Goal: Task Accomplishment & Management: Manage account settings

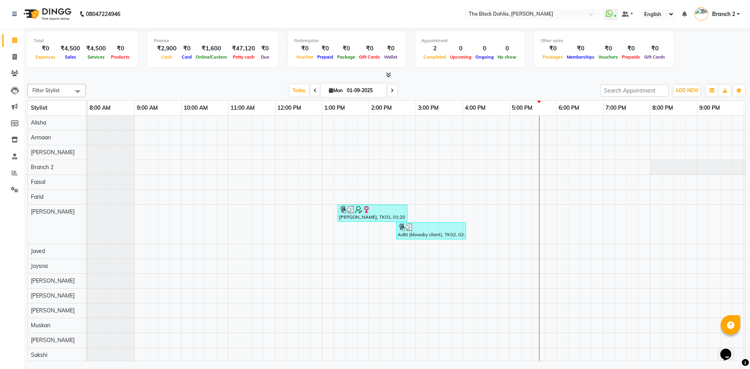
click at [12, 182] on li "Settings" at bounding box center [11, 190] width 23 height 17
click at [16, 172] on icon at bounding box center [15, 173] width 6 height 6
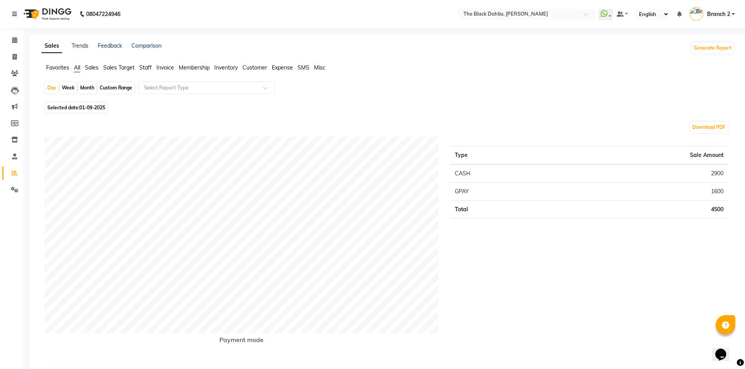
click at [144, 68] on span "Staff" at bounding box center [145, 67] width 13 height 7
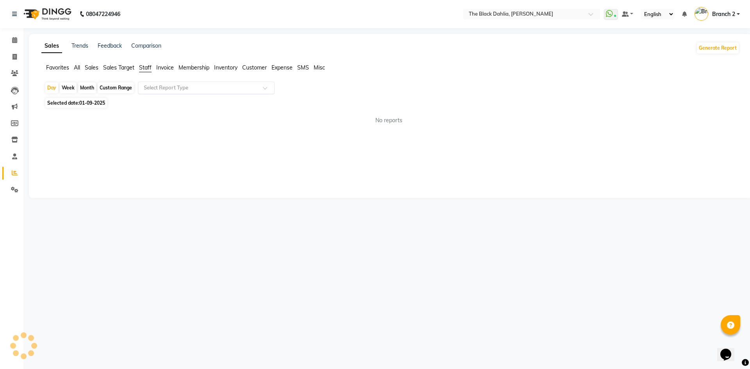
click at [216, 90] on input "text" at bounding box center [198, 88] width 113 height 8
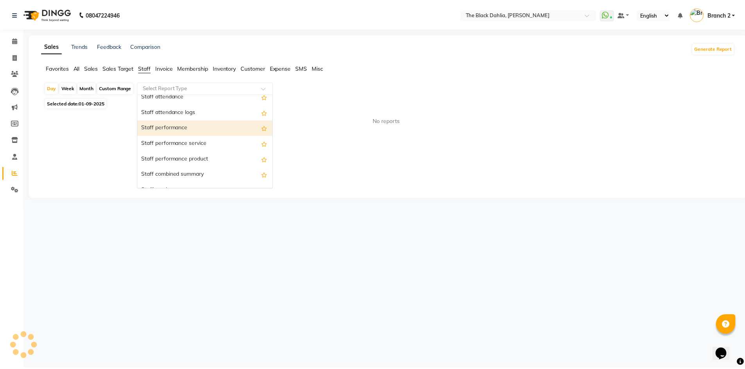
scroll to position [117, 0]
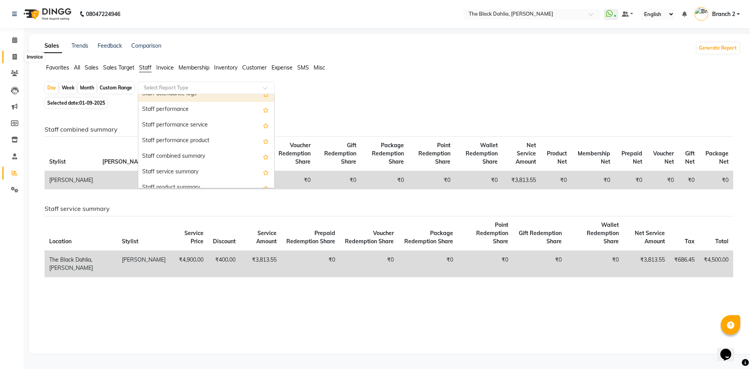
drag, startPoint x: 9, startPoint y: 55, endPoint x: 106, endPoint y: 23, distance: 102.2
click at [9, 55] on span at bounding box center [15, 57] width 14 height 9
select select "5211"
select select "service"
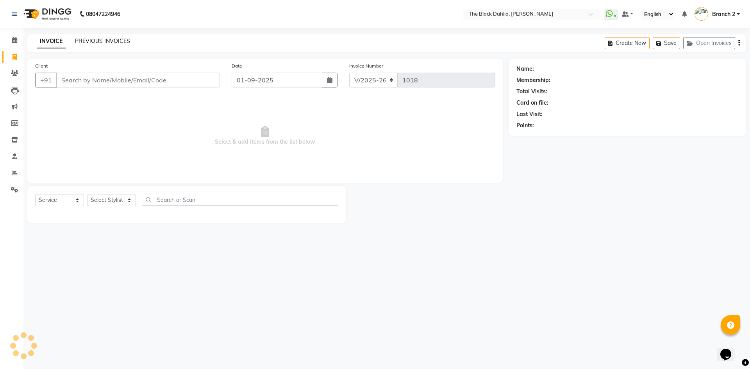
click at [111, 38] on link "PREVIOUS INVOICES" at bounding box center [102, 41] width 55 height 7
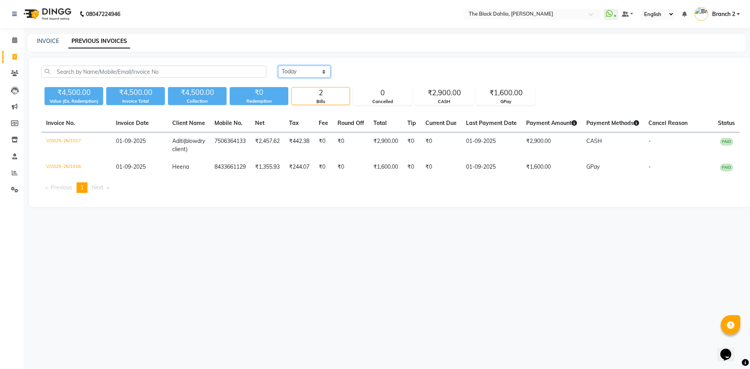
click at [303, 72] on select "[DATE] [DATE] Custom Range" at bounding box center [304, 72] width 52 height 12
select select "range"
click at [278, 66] on select "[DATE] [DATE] Custom Range" at bounding box center [304, 72] width 52 height 12
click at [358, 72] on input "01-09-2025" at bounding box center [368, 71] width 55 height 11
select select "9"
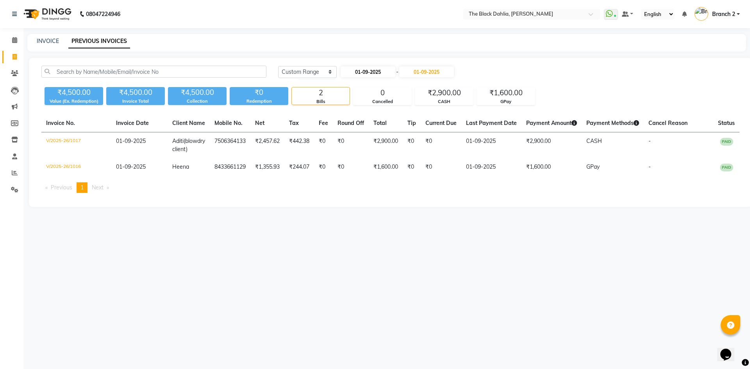
select select "2025"
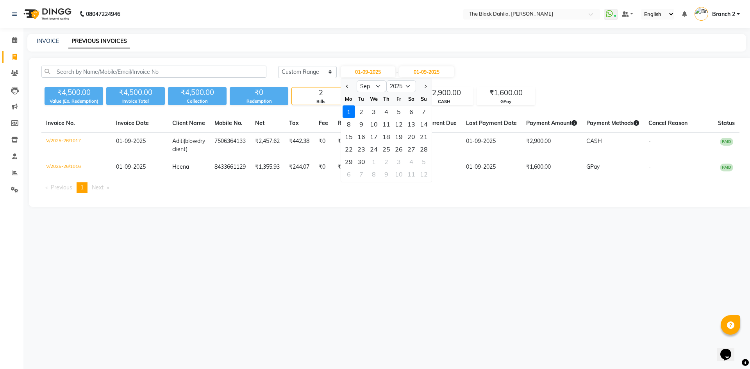
click at [376, 79] on div "Jan Feb Mar Apr May Jun [DATE] Aug Sep Oct Nov [DATE] 2016 2017 2018 2019 2020 …" at bounding box center [386, 86] width 91 height 14
click at [376, 87] on select "Jan Feb Mar Apr May Jun [DATE] Aug Sep Oct Nov Dec" at bounding box center [372, 87] width 30 height 12
select select "8"
click at [357, 81] on select "Jan Feb Mar Apr May Jun [DATE] Aug Sep Oct Nov Dec" at bounding box center [372, 87] width 30 height 12
click at [408, 89] on select "2015 2016 2017 2018 2019 2020 2021 2022 2023 2024 2025 2026 2027 2028 2029 2030…" at bounding box center [402, 87] width 30 height 12
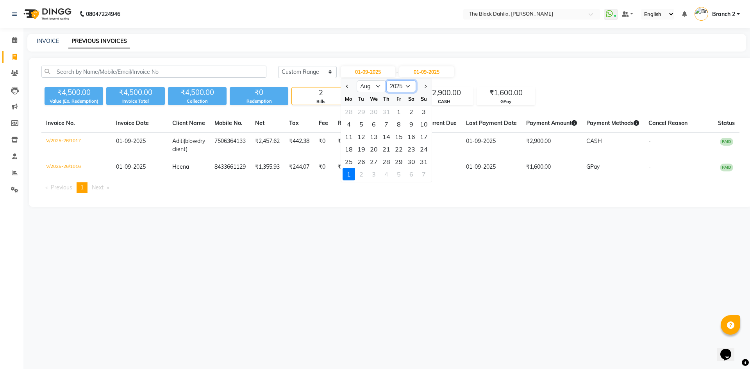
click at [387, 81] on select "2015 2016 2017 2018 2019 2020 2021 2022 2023 2024 2025 2026 2027 2028 2029 2030…" at bounding box center [402, 87] width 30 height 12
click at [409, 138] on div "16" at bounding box center [411, 137] width 13 height 13
type input "16-08-2025"
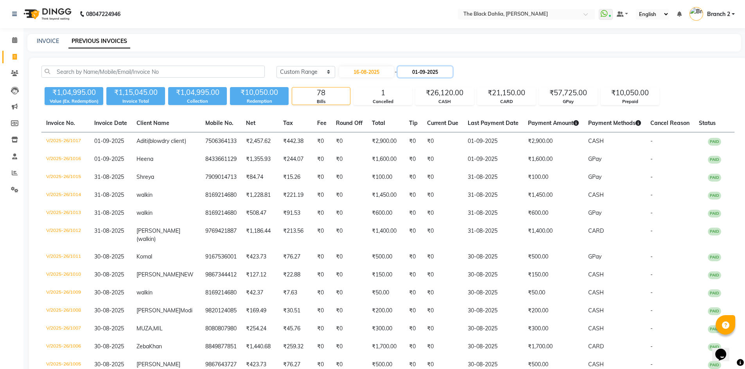
click at [423, 70] on input "01-09-2025" at bounding box center [424, 71] width 55 height 11
select select "9"
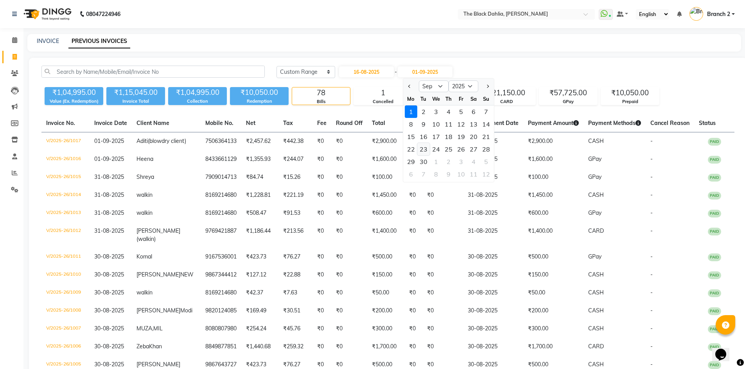
click at [425, 152] on div "23" at bounding box center [423, 149] width 13 height 13
type input "[DATE]"
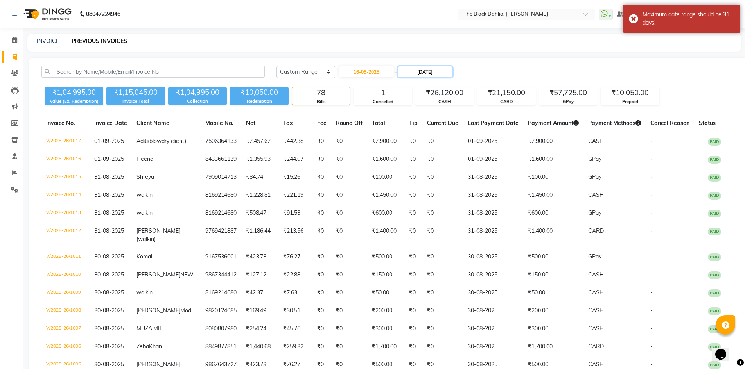
click at [432, 75] on input "[DATE]" at bounding box center [424, 71] width 55 height 11
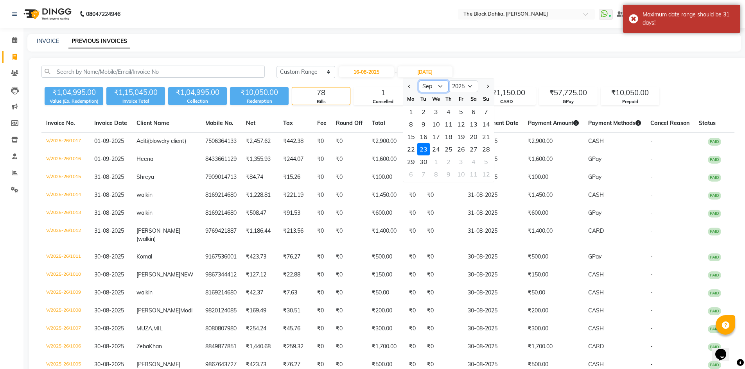
click at [431, 91] on select "Aug Sep Oct Nov Dec" at bounding box center [434, 87] width 30 height 12
select select "8"
click at [419, 81] on select "Aug Sep Oct Nov Dec" at bounding box center [434, 87] width 30 height 12
click at [458, 149] on div "22" at bounding box center [461, 149] width 13 height 13
type input "[DATE]"
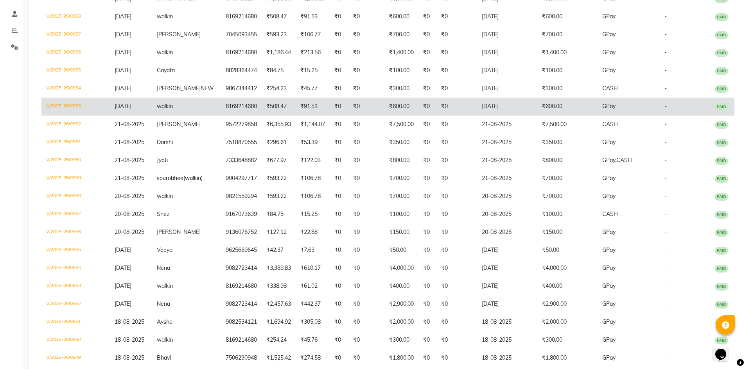
scroll to position [156, 0]
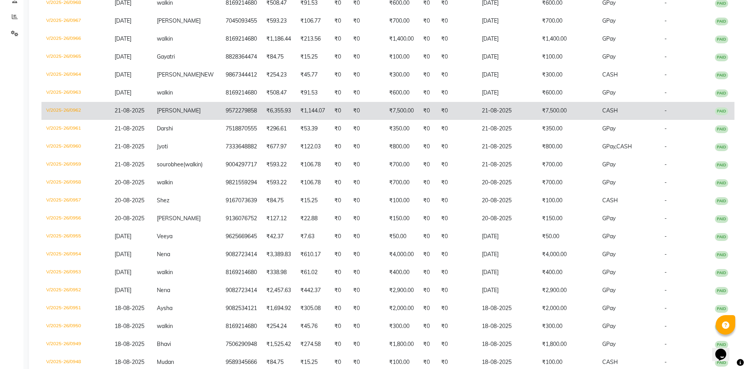
click at [390, 120] on td "₹7,500.00" at bounding box center [401, 111] width 34 height 18
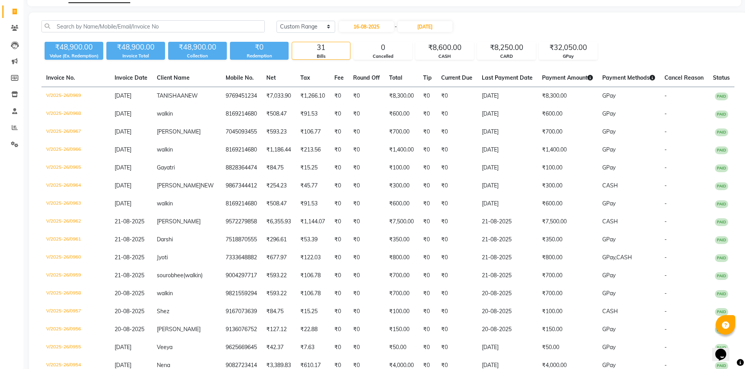
scroll to position [0, 0]
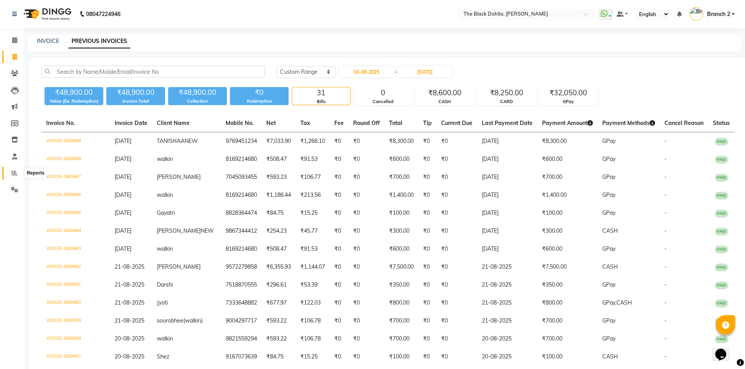
click at [15, 174] on icon at bounding box center [15, 173] width 6 height 6
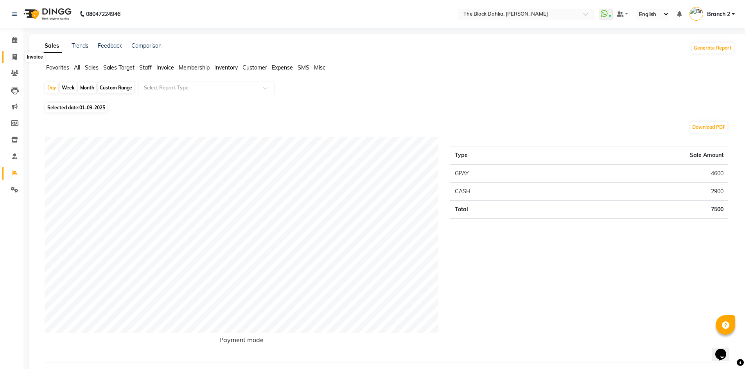
click at [15, 55] on icon at bounding box center [15, 57] width 4 height 6
select select "service"
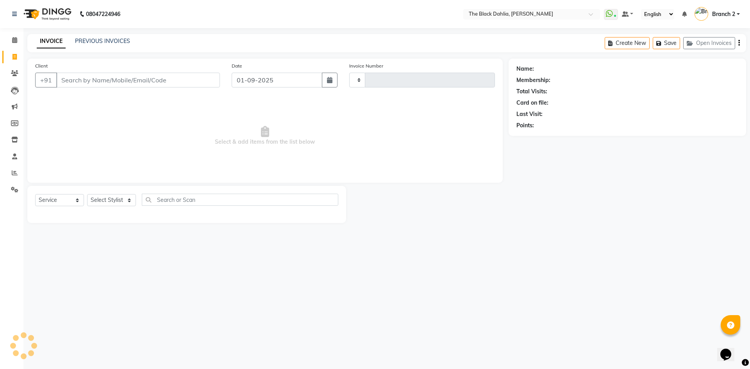
type input "1019"
select select "5211"
click at [143, 83] on input "Client" at bounding box center [138, 80] width 164 height 15
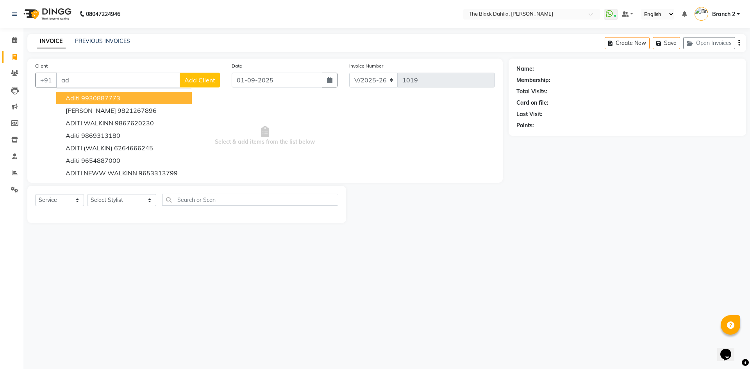
type input "a"
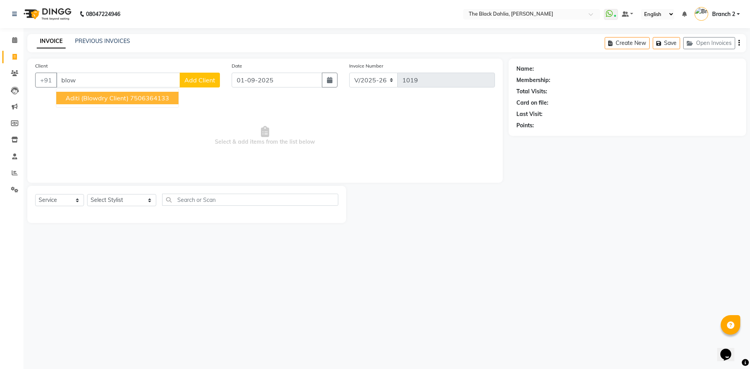
click at [152, 95] on ngb-highlight "7506364133" at bounding box center [149, 98] width 39 height 8
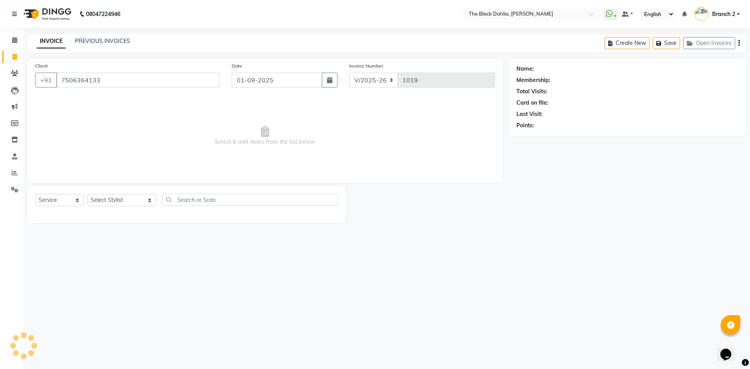
type input "7506364133"
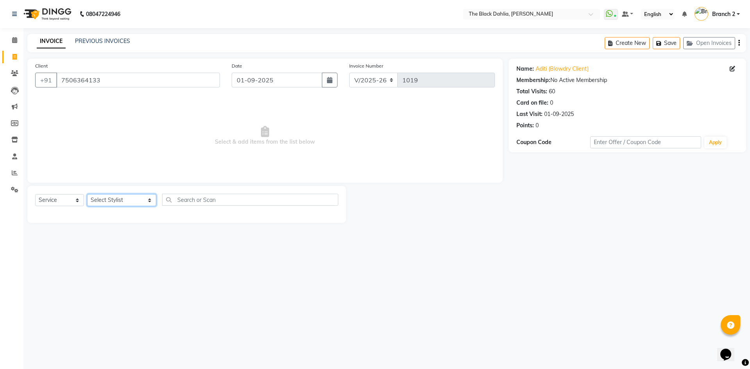
drag, startPoint x: 125, startPoint y: 203, endPoint x: 121, endPoint y: 203, distance: 4.3
click at [125, 203] on select "Select Stylist [PERSON_NAME] [PERSON_NAME] 2 [PERSON_NAME] Iqra [PERSON_NAME] […" at bounding box center [121, 200] width 69 height 12
click at [87, 194] on select "Select Stylist [PERSON_NAME] [PERSON_NAME] 2 [PERSON_NAME] Iqra [PERSON_NAME] […" at bounding box center [121, 200] width 69 height 12
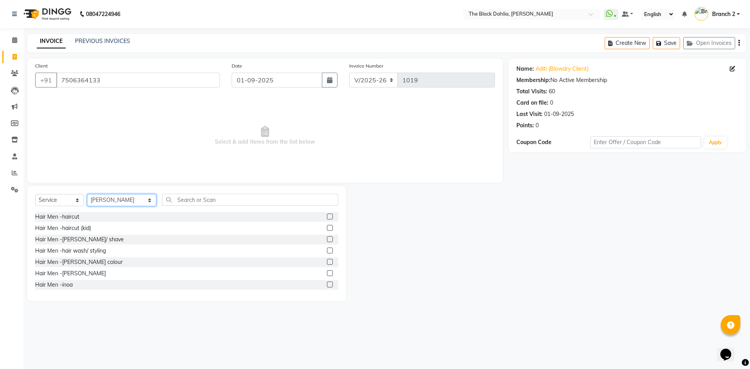
click at [117, 196] on select "Select Stylist [PERSON_NAME] [PERSON_NAME] 2 [PERSON_NAME] Iqra [PERSON_NAME] […" at bounding box center [121, 200] width 69 height 12
select select "63378"
click at [87, 194] on select "Select Stylist [PERSON_NAME] [PERSON_NAME] 2 [PERSON_NAME] Iqra [PERSON_NAME] […" at bounding box center [121, 200] width 69 height 12
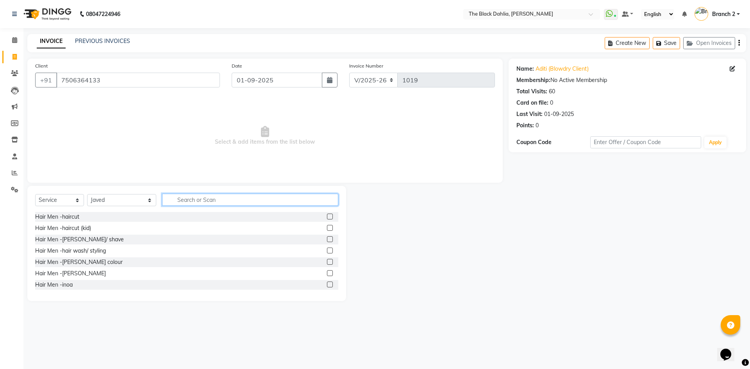
click at [293, 199] on input "text" at bounding box center [250, 200] width 176 height 12
type input "blo"
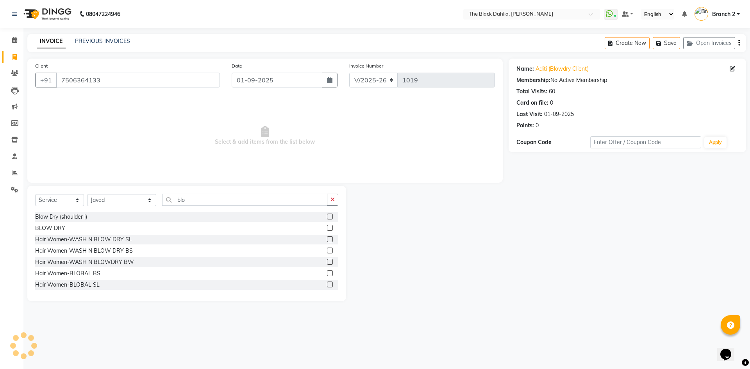
click at [327, 218] on label at bounding box center [330, 217] width 6 height 6
click at [327, 218] on input "checkbox" at bounding box center [329, 217] width 5 height 5
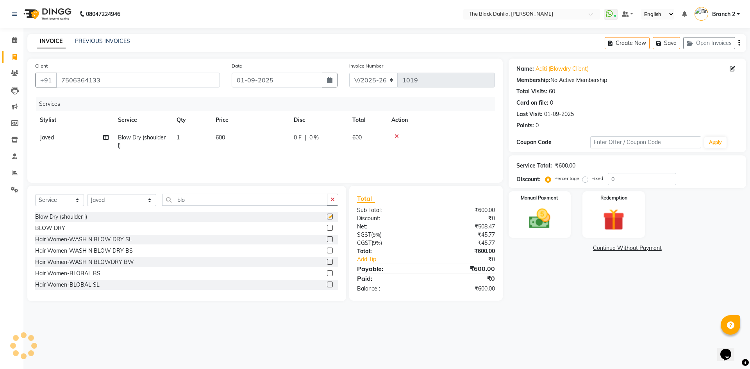
checkbox input "false"
click at [233, 136] on td "600" at bounding box center [250, 142] width 78 height 26
select select "63378"
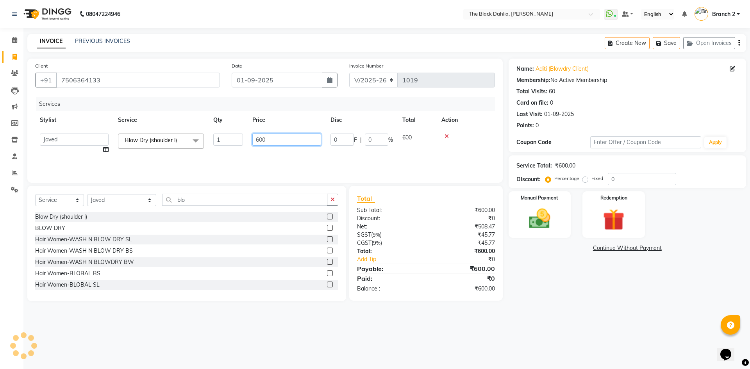
click at [260, 139] on input "600" at bounding box center [286, 140] width 69 height 12
type input "500"
click at [520, 212] on div "Manual Payment" at bounding box center [539, 215] width 65 height 48
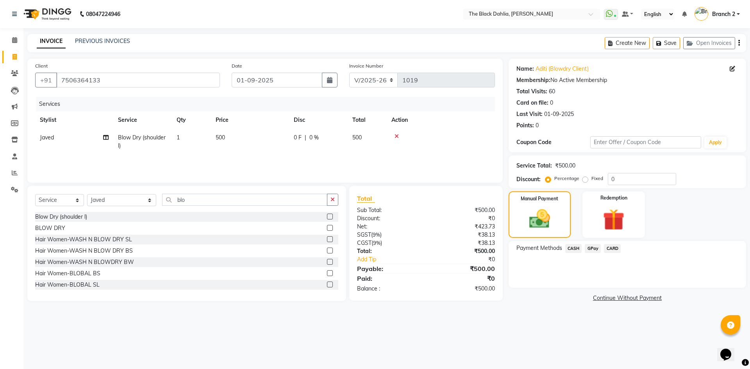
click at [573, 252] on span "CASH" at bounding box center [574, 248] width 17 height 9
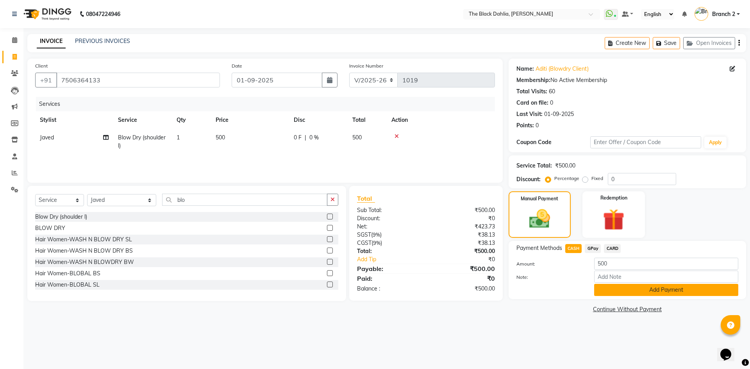
click at [602, 290] on button "Add Payment" at bounding box center [666, 290] width 144 height 12
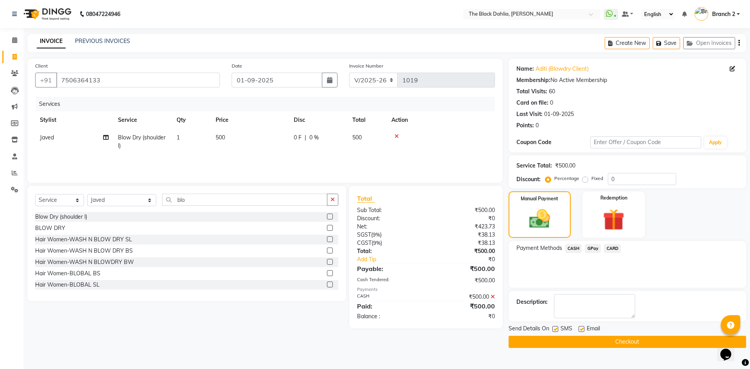
click at [556, 330] on label at bounding box center [556, 329] width 6 height 6
click at [556, 330] on input "checkbox" at bounding box center [555, 329] width 5 height 5
checkbox input "false"
click at [569, 343] on button "Checkout" at bounding box center [628, 342] width 238 height 12
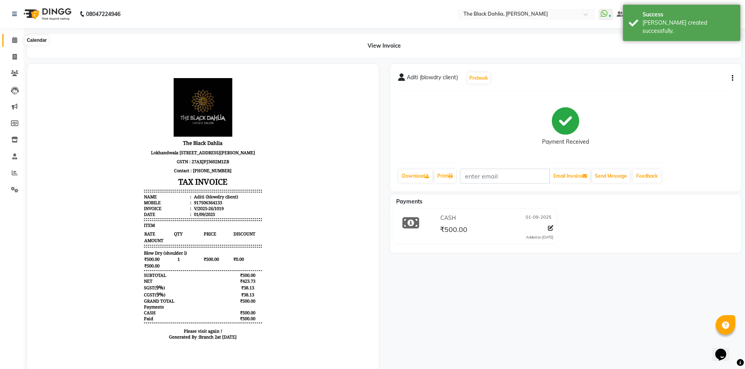
click at [13, 38] on icon at bounding box center [14, 40] width 5 height 6
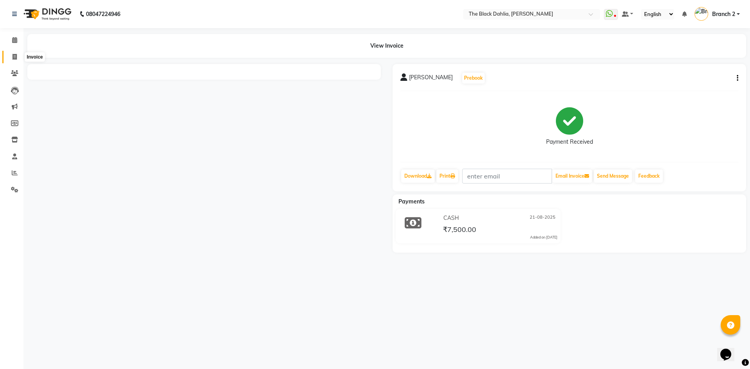
click at [13, 61] on span at bounding box center [15, 57] width 14 height 9
select select "service"
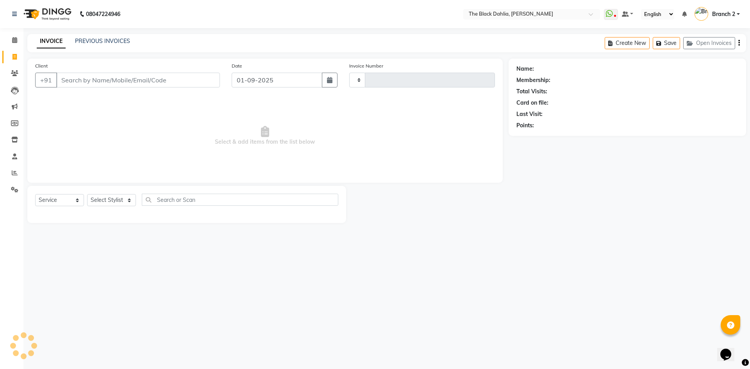
type input "1018"
select select "5211"
click at [94, 80] on input "Client" at bounding box center [138, 80] width 164 height 15
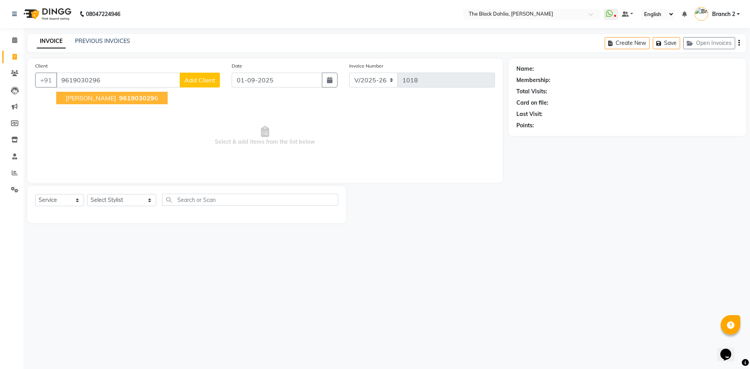
type input "9619030296"
drag, startPoint x: 70, startPoint y: 100, endPoint x: 70, endPoint y: 110, distance: 10.6
click at [70, 100] on span "Mayra" at bounding box center [91, 98] width 50 height 8
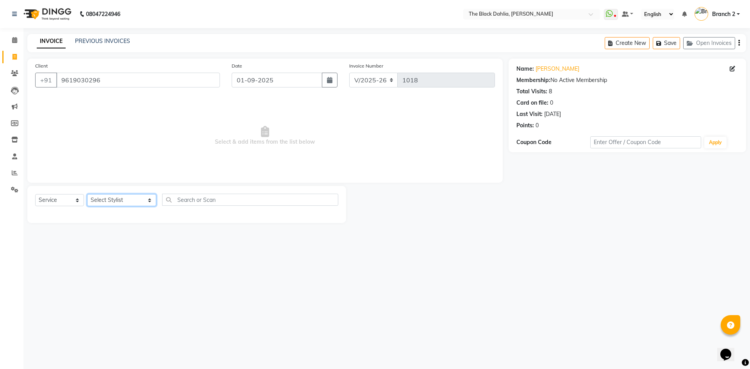
click at [116, 205] on select "Select Stylist [PERSON_NAME] [PERSON_NAME] 2 [PERSON_NAME] Iqra [PERSON_NAME] […" at bounding box center [121, 200] width 69 height 12
select select "36803"
click at [87, 194] on select "Select Stylist [PERSON_NAME] [PERSON_NAME] 2 [PERSON_NAME] Iqra [PERSON_NAME] […" at bounding box center [121, 200] width 69 height 12
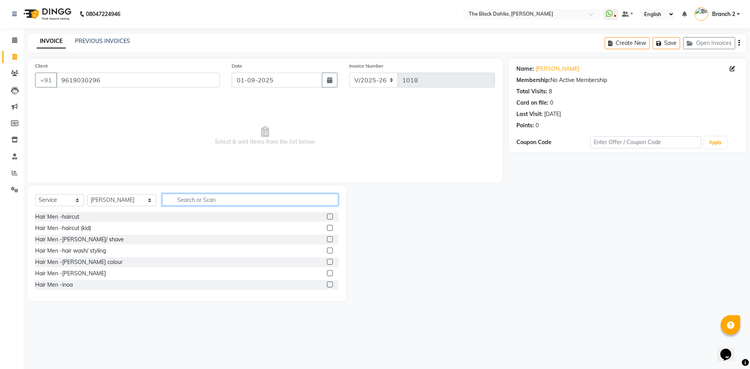
click at [263, 198] on input "text" at bounding box center [250, 200] width 176 height 12
type input "lash"
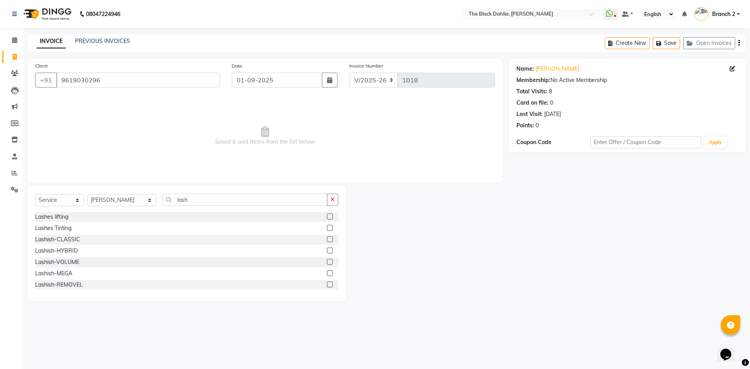
click at [327, 284] on label at bounding box center [330, 285] width 6 height 6
click at [327, 284] on input "checkbox" at bounding box center [329, 285] width 5 height 5
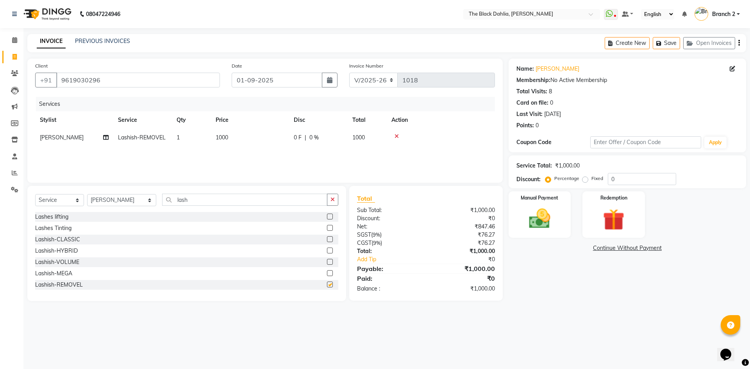
checkbox input "false"
click at [327, 240] on label at bounding box center [330, 239] width 6 height 6
click at [327, 240] on input "checkbox" at bounding box center [329, 239] width 5 height 5
checkbox input "false"
click at [212, 151] on td "3500" at bounding box center [250, 156] width 78 height 18
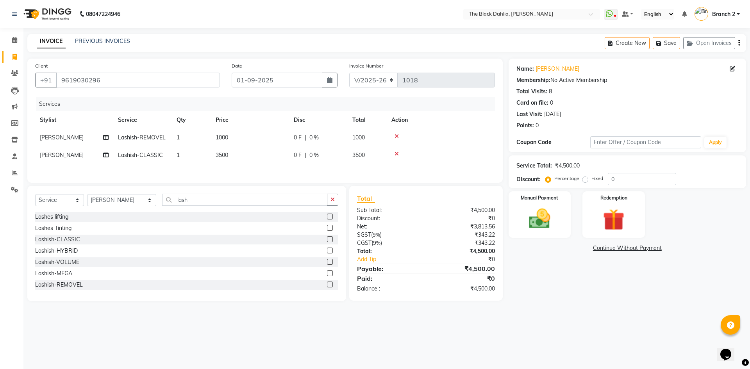
select select "36803"
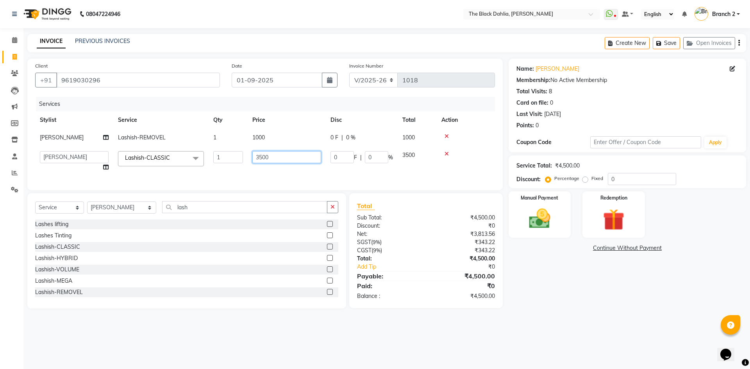
drag, startPoint x: 269, startPoint y: 158, endPoint x: 240, endPoint y: 160, distance: 28.6
click at [240, 160] on tr "Alisha Armaan Bhagyashree Branch 2 Faisal Farid Iqra khan Javed Joysna Juliet K…" at bounding box center [265, 162] width 460 height 30
type input "2000"
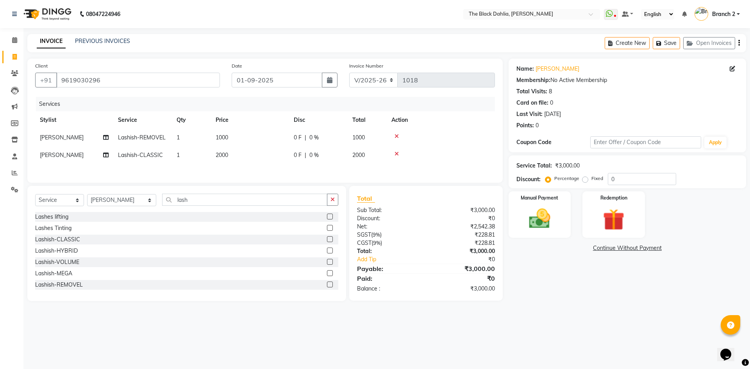
click at [311, 166] on div "Services Stylist Service Qty Price Disc Total Action Juliet Lashish-REMOVEL 1 1…" at bounding box center [265, 136] width 460 height 78
click at [526, 213] on img at bounding box center [540, 219] width 36 height 26
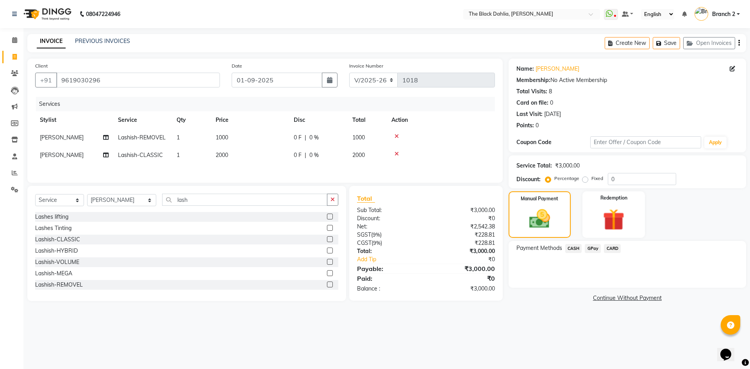
click at [594, 250] on span "GPay" at bounding box center [593, 248] width 16 height 9
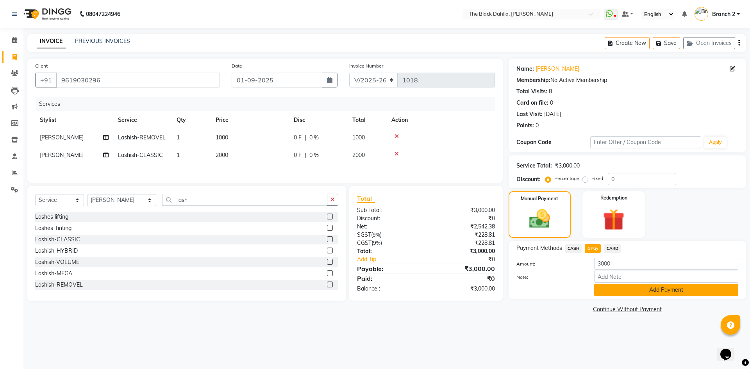
click at [635, 292] on button "Add Payment" at bounding box center [666, 290] width 144 height 12
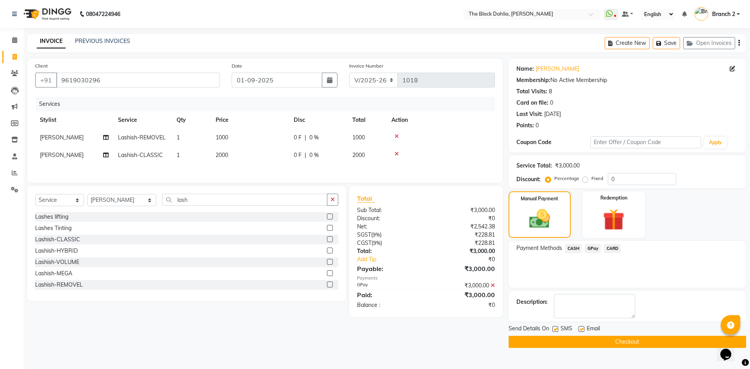
click at [593, 342] on button "Checkout" at bounding box center [628, 342] width 238 height 12
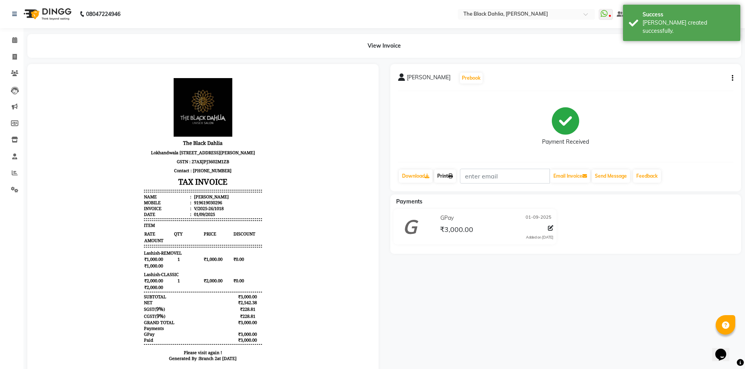
click at [451, 174] on icon at bounding box center [450, 176] width 5 height 5
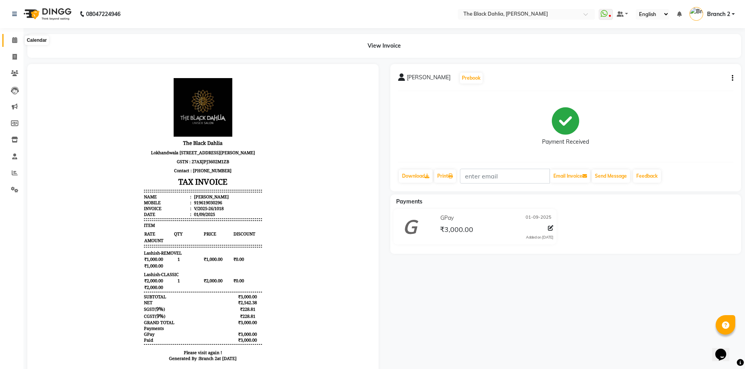
click at [14, 41] on icon at bounding box center [14, 40] width 5 height 6
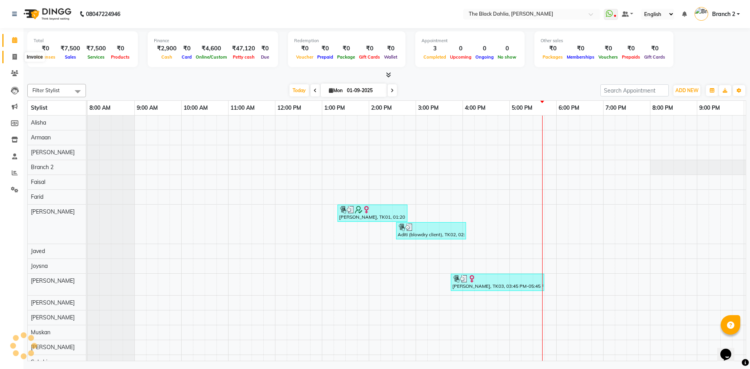
click at [14, 57] on icon at bounding box center [15, 57] width 4 height 6
select select "service"
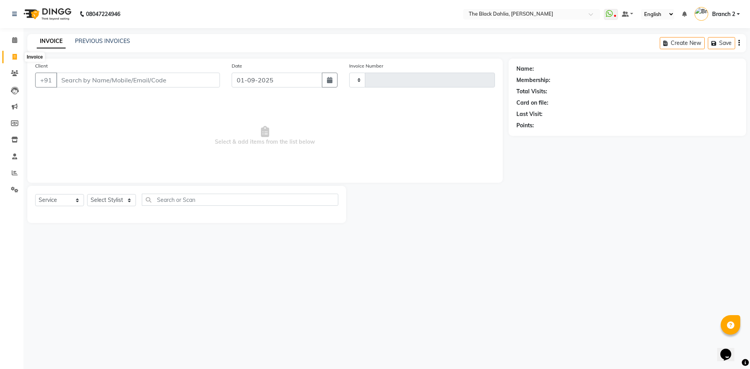
type input "1019"
select select "5211"
click at [182, 79] on input "Client" at bounding box center [138, 80] width 164 height 15
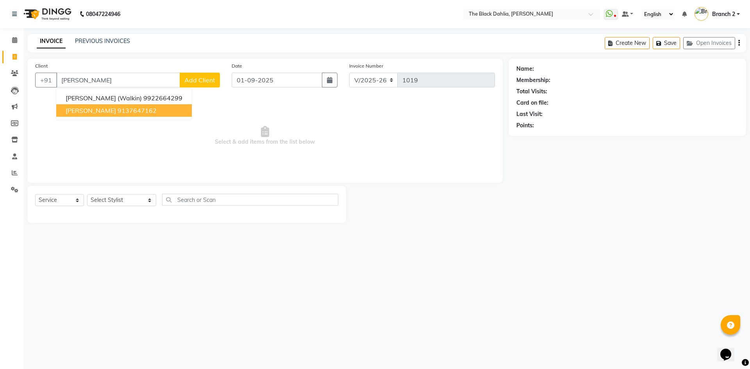
click at [127, 116] on button "JAGRUTI 9137647162" at bounding box center [124, 110] width 136 height 13
type input "9137647162"
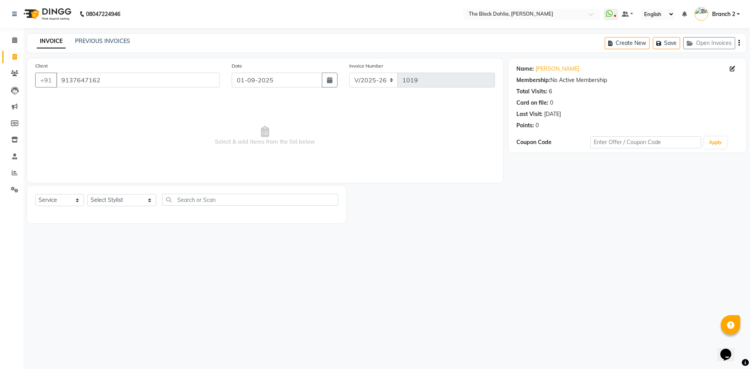
click at [102, 36] on div "INVOICE PREVIOUS INVOICES Create New Save Open Invoices" at bounding box center [386, 43] width 719 height 18
drag, startPoint x: 103, startPoint y: 45, endPoint x: 104, endPoint y: 38, distance: 6.7
click at [102, 45] on div "PREVIOUS INVOICES" at bounding box center [102, 41] width 55 height 8
click at [104, 38] on link "PREVIOUS INVOICES" at bounding box center [102, 41] width 55 height 7
click at [138, 42] on div "INVOICE PREVIOUS INVOICES Create New Save Open Invoices" at bounding box center [386, 43] width 719 height 18
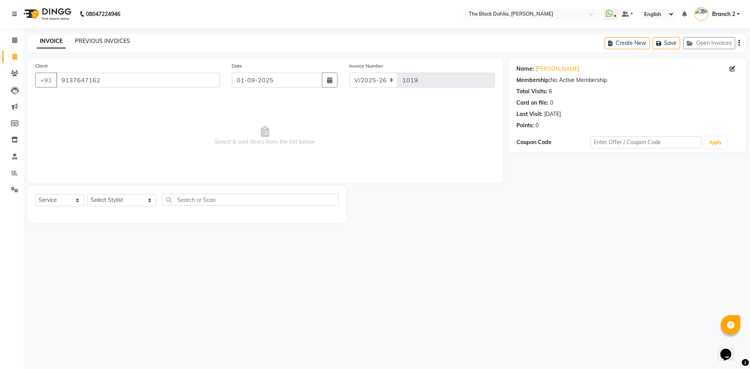
click at [124, 42] on link "PREVIOUS INVOICES" at bounding box center [102, 41] width 55 height 7
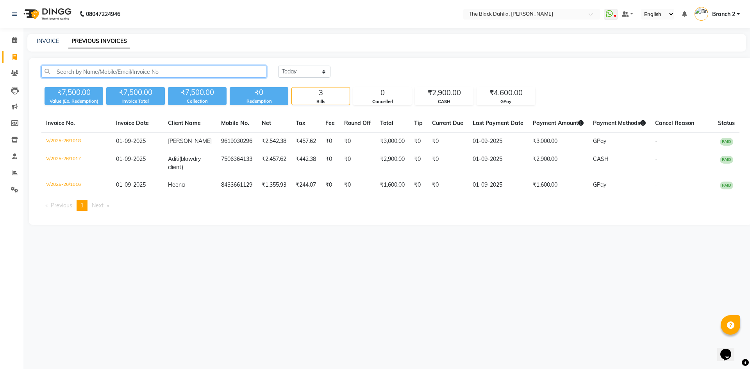
click at [211, 73] on input "text" at bounding box center [153, 72] width 225 height 12
click at [317, 75] on select "[DATE] [DATE] Custom Range" at bounding box center [304, 72] width 52 height 12
select select "range"
click at [278, 66] on select "[DATE] [DATE] Custom Range" at bounding box center [304, 72] width 52 height 12
click at [379, 74] on input "01-09-2025" at bounding box center [368, 71] width 55 height 11
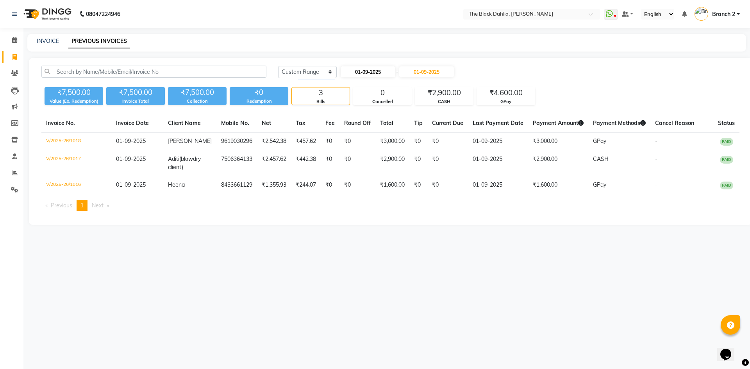
select select "9"
select select "2025"
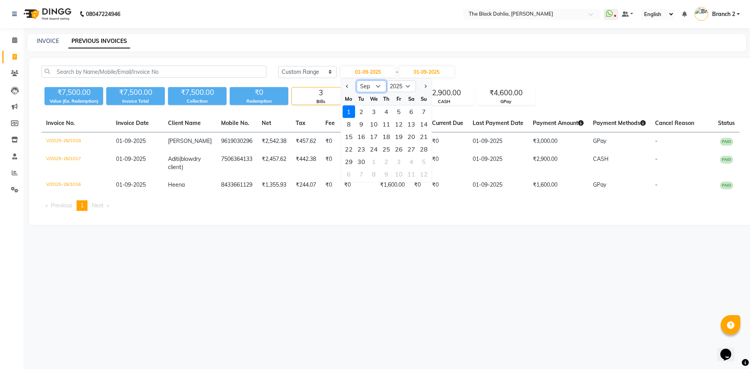
click at [369, 87] on select "Jan Feb Mar Apr May Jun [DATE] Aug Sep Oct Nov Dec" at bounding box center [372, 87] width 30 height 12
select select "8"
click at [357, 81] on select "Jan Feb Mar Apr May Jun [DATE] Aug Sep Oct Nov Dec" at bounding box center [372, 87] width 30 height 12
click at [410, 87] on select "2015 2016 2017 2018 2019 2020 2021 2022 2023 2024 2025 2026 2027 2028 2029 2030…" at bounding box center [402, 87] width 30 height 12
click at [438, 75] on input "01-09-2025" at bounding box center [426, 71] width 55 height 11
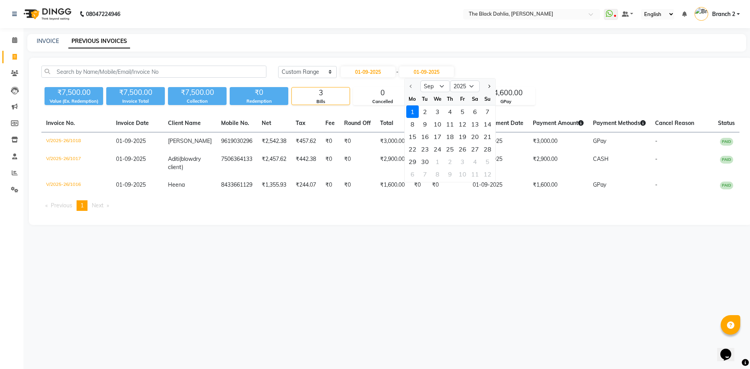
click at [414, 86] on div at bounding box center [413, 86] width 16 height 13
click at [443, 86] on select "Sep Oct Nov Dec" at bounding box center [436, 87] width 30 height 12
click at [385, 71] on input "01-09-2025" at bounding box center [368, 71] width 55 height 11
select select "9"
select select "2025"
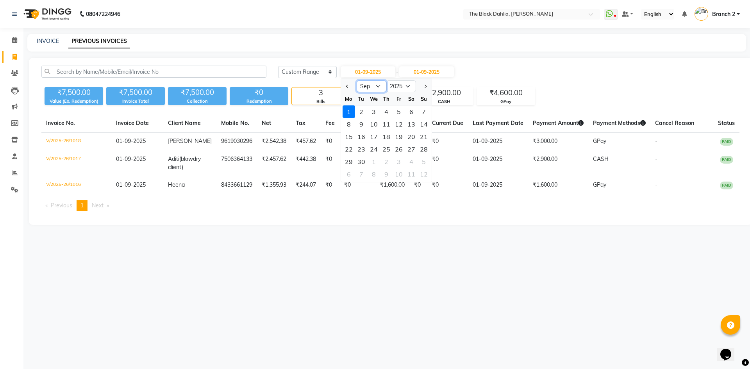
click at [378, 82] on select "Jan Feb Mar Apr May Jun [DATE] Aug Sep Oct Nov Dec" at bounding box center [372, 87] width 30 height 12
select select "8"
click at [357, 81] on select "Jan Feb Mar Apr May Jun [DATE] Aug Sep Oct Nov Dec" at bounding box center [372, 87] width 30 height 12
click at [435, 69] on input "01-09-2025" at bounding box center [426, 71] width 55 height 11
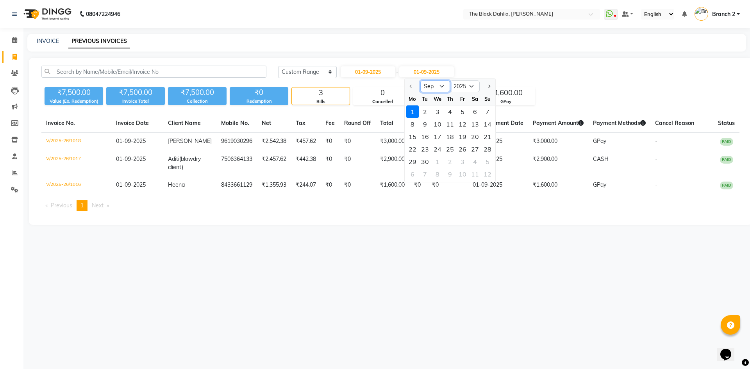
click at [435, 86] on select "Sep Oct Nov Dec" at bounding box center [436, 87] width 30 height 12
click at [480, 63] on div "Today Yesterday Custom Range 01-09-2025 - 01-09-2025 Sep Oct Nov Dec 2025 2026 …" at bounding box center [390, 141] width 723 height 167
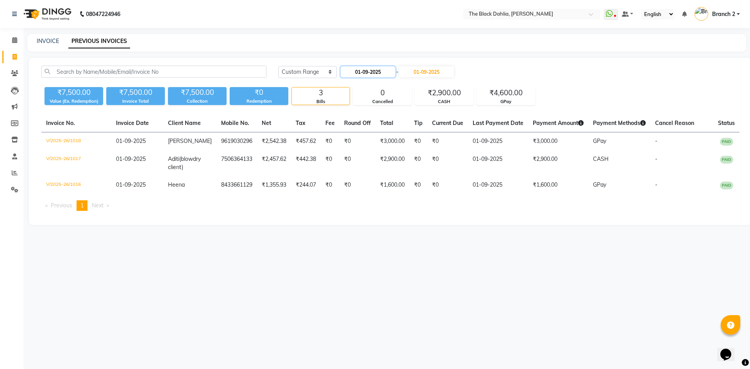
click at [390, 72] on input "01-09-2025" at bounding box center [368, 71] width 55 height 11
select select "9"
select select "2025"
click at [86, 42] on link "PREVIOUS INVOICES" at bounding box center [99, 41] width 62 height 14
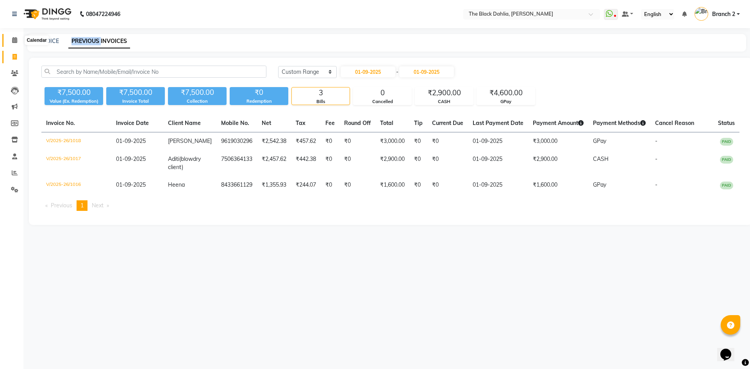
drag, startPoint x: 12, startPoint y: 39, endPoint x: 20, endPoint y: 58, distance: 20.0
click at [12, 39] on icon at bounding box center [14, 40] width 5 height 6
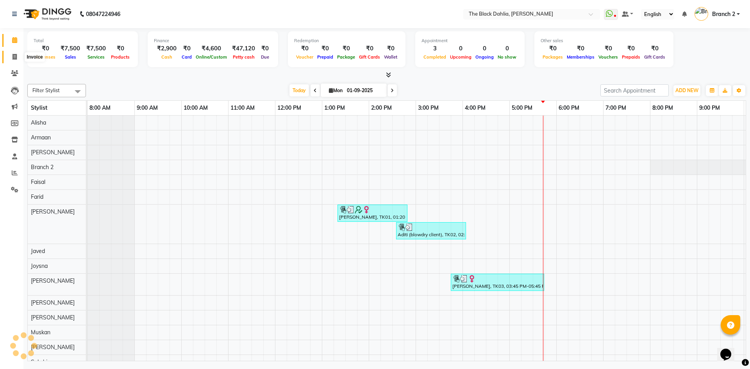
click at [18, 57] on span at bounding box center [15, 57] width 14 height 9
select select "5211"
select select "service"
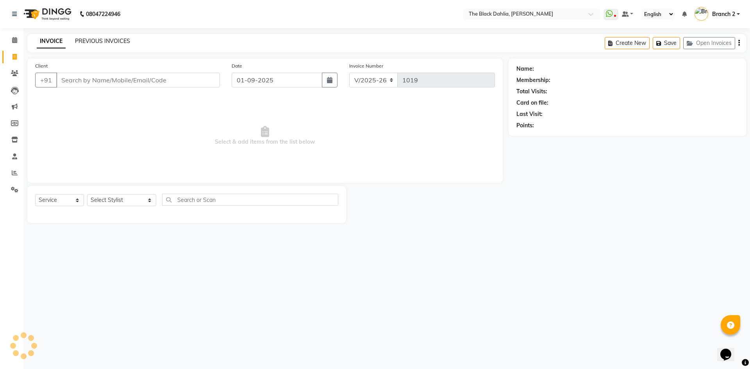
click at [113, 40] on link "PREVIOUS INVOICES" at bounding box center [102, 41] width 55 height 7
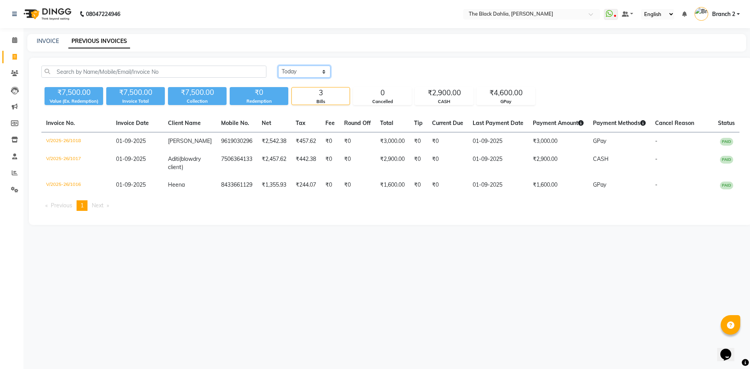
click at [315, 75] on select "[DATE] [DATE] Custom Range" at bounding box center [304, 72] width 52 height 12
select select "range"
click at [278, 66] on select "[DATE] [DATE] Custom Range" at bounding box center [304, 72] width 52 height 12
click at [368, 71] on input "01-09-2025" at bounding box center [368, 71] width 55 height 11
select select "9"
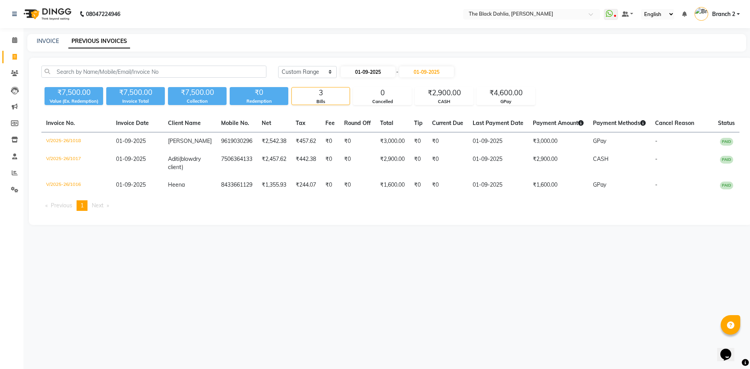
select select "2025"
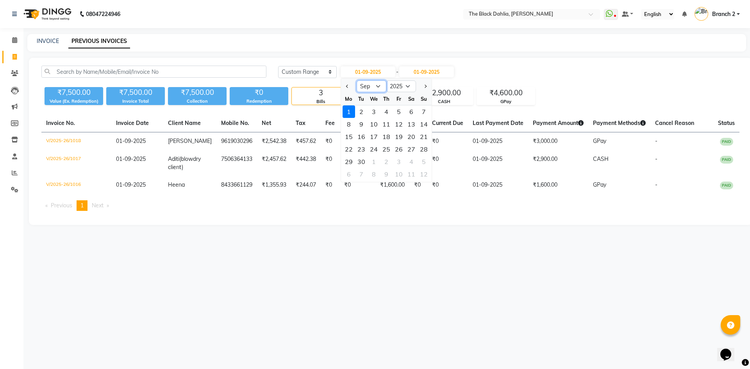
click at [380, 88] on select "Jan Feb Mar Apr May Jun [DATE] Aug Sep Oct Nov Dec" at bounding box center [372, 87] width 30 height 12
select select "8"
click at [357, 81] on select "Jan Feb Mar Apr May Jun [DATE] Aug Sep Oct Nov Dec" at bounding box center [372, 87] width 30 height 12
click at [401, 137] on div "15" at bounding box center [399, 137] width 13 height 13
type input "15-08-2025"
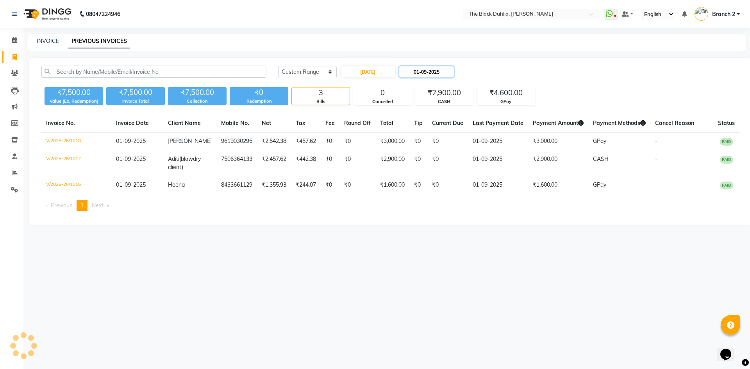
click at [432, 75] on input "01-09-2025" at bounding box center [426, 71] width 55 height 11
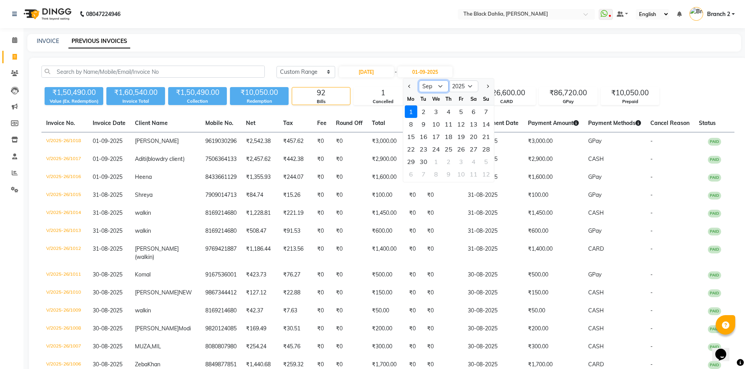
click at [433, 87] on select "Aug Sep Oct Nov Dec" at bounding box center [434, 87] width 30 height 12
select select "8"
click at [419, 81] on select "Aug Sep Oct Nov Dec" at bounding box center [434, 87] width 30 height 12
click at [466, 141] on div "15" at bounding box center [461, 137] width 13 height 13
type input "15-08-2025"
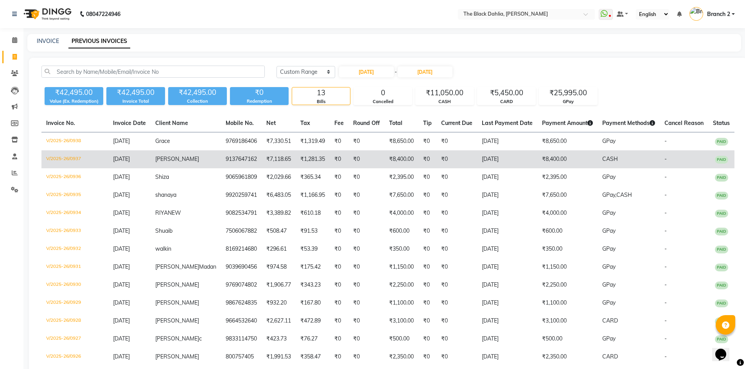
click at [278, 165] on td "₹7,118.65" at bounding box center [278, 159] width 34 height 18
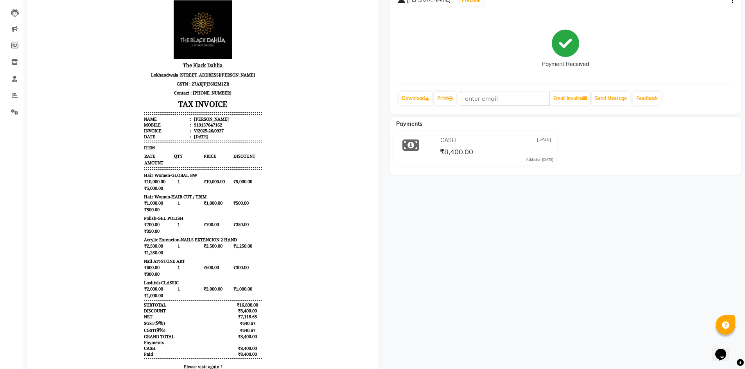
scroll to position [78, 0]
click at [145, 299] on span "₹1,000.00" at bounding box center [158, 295] width 29 height 7
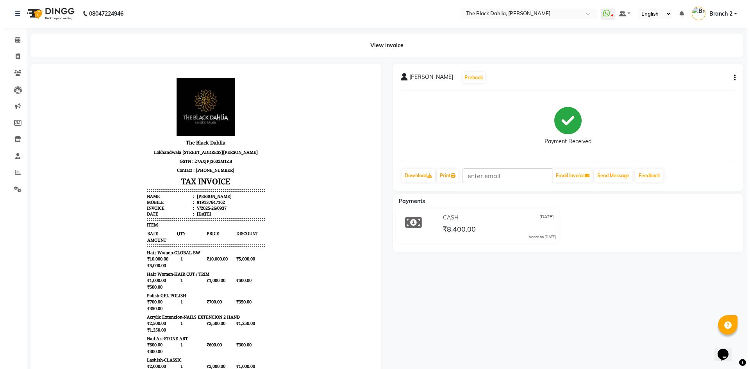
scroll to position [0, 0]
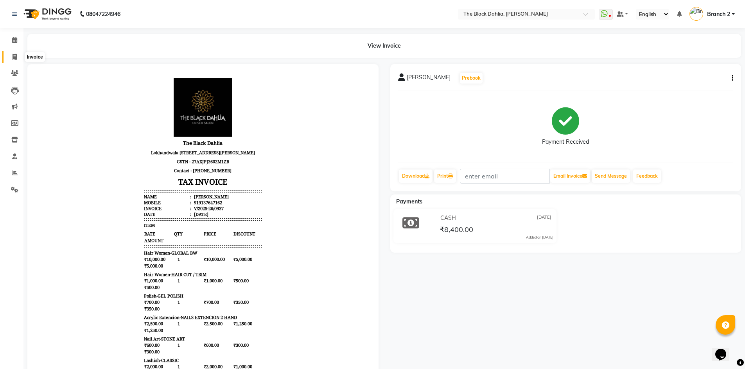
click at [14, 53] on span at bounding box center [15, 57] width 14 height 9
select select "5211"
select select "service"
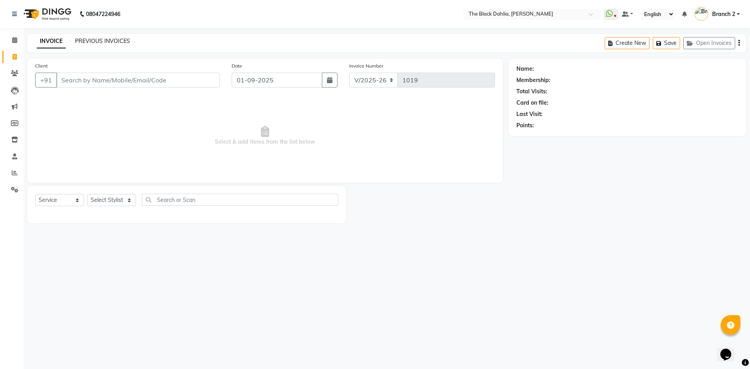
click at [122, 40] on link "PREVIOUS INVOICES" at bounding box center [102, 41] width 55 height 7
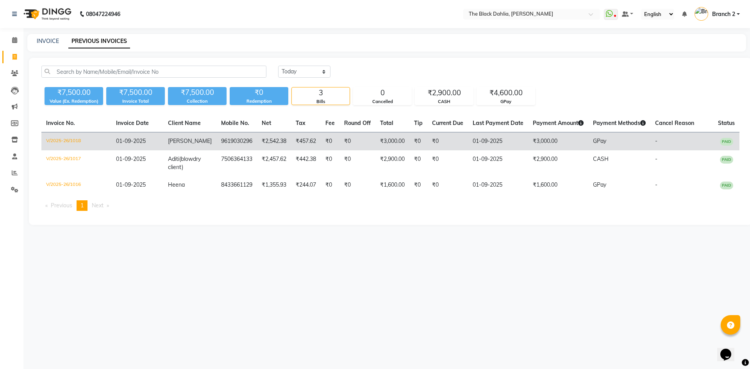
click at [174, 143] on span "Mayra" at bounding box center [190, 141] width 44 height 7
